Goal: Use online tool/utility

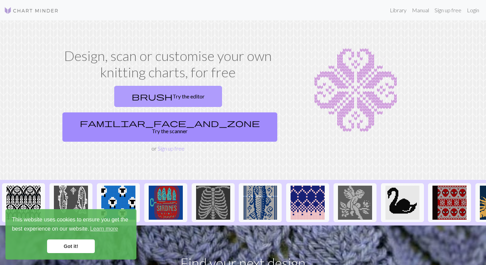
click at [121, 94] on link "brush Try the editor" at bounding box center [168, 96] width 108 height 21
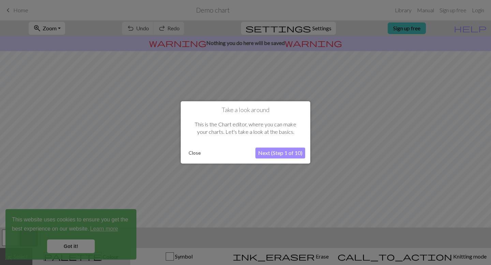
click at [195, 156] on button "Close" at bounding box center [195, 153] width 18 height 10
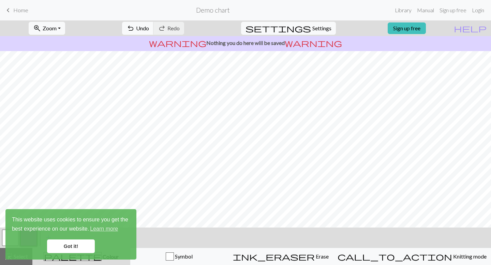
click at [86, 243] on link "Got it!" at bounding box center [71, 247] width 48 height 14
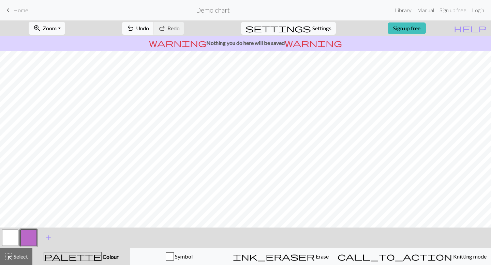
click at [110, 255] on div "This website uses cookies to ensure you get the best experience on our website.…" at bounding box center [70, 234] width 131 height 50
click at [149, 30] on span "Undo" at bounding box center [142, 28] width 13 height 6
click at [314, 25] on span "Settings" at bounding box center [321, 28] width 19 height 8
select select "aran"
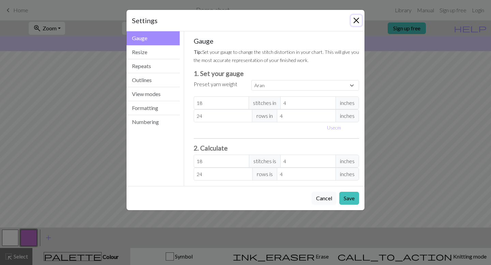
click at [355, 18] on button "Close" at bounding box center [356, 20] width 11 height 11
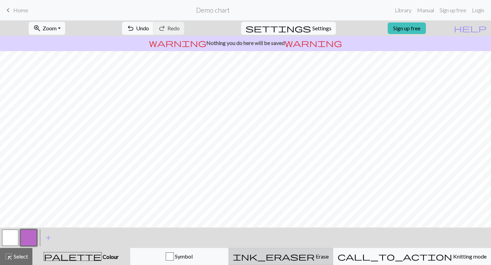
click at [304, 259] on div "ink_eraser Erase Erase" at bounding box center [281, 257] width 96 height 8
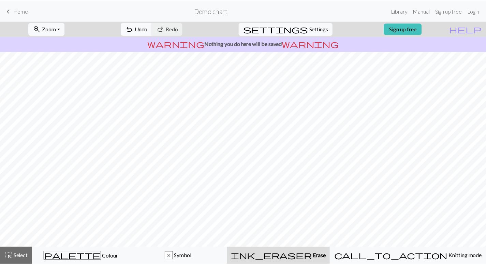
scroll to position [11, 0]
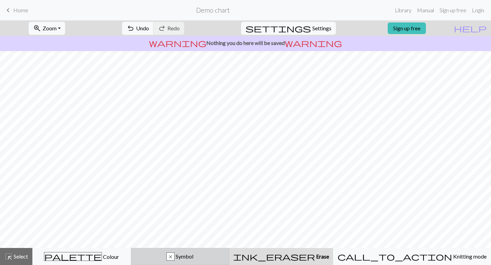
click at [224, 258] on div "x Symbol" at bounding box center [180, 257] width 90 height 8
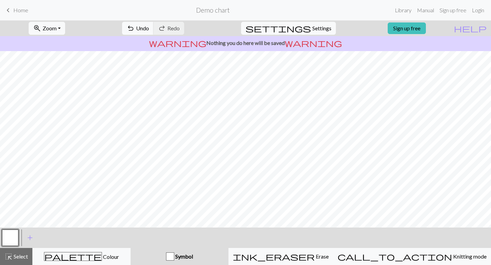
click at [224, 256] on div "Symbol" at bounding box center [180, 257] width 90 height 8
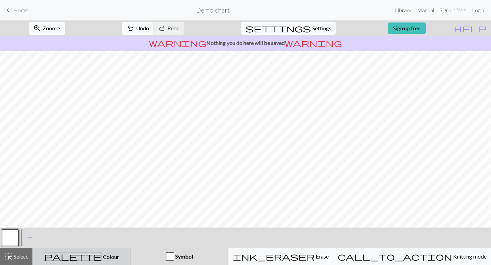
click at [117, 263] on button "palette Colour Colour" at bounding box center [81, 256] width 98 height 17
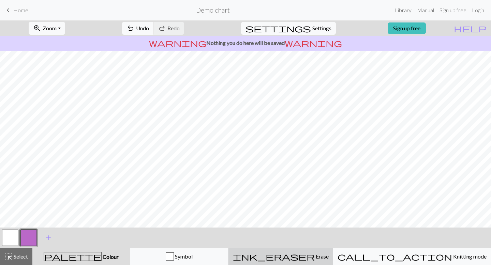
click at [284, 252] on button "ink_eraser Erase Erase" at bounding box center [280, 256] width 105 height 17
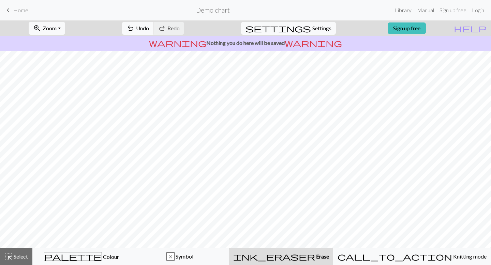
click at [23, 10] on span "Home" at bounding box center [20, 10] width 15 height 6
